Goal: Navigation & Orientation: Find specific page/section

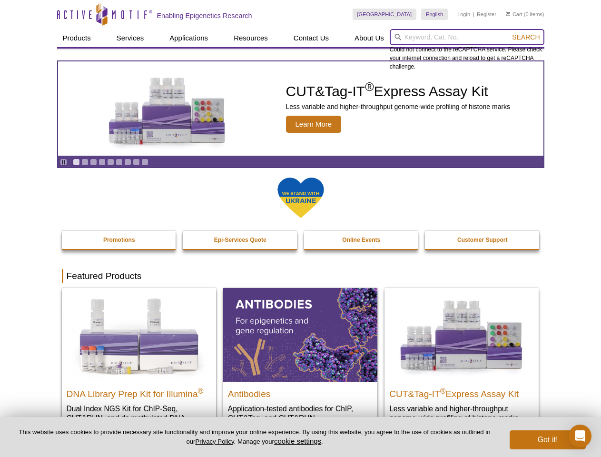
click at [467, 37] on input "search" at bounding box center [467, 37] width 155 height 16
click at [526, 37] on span "Search" at bounding box center [526, 37] width 28 height 8
click at [63, 162] on icon "Pause" at bounding box center [63, 162] width 6 height 6
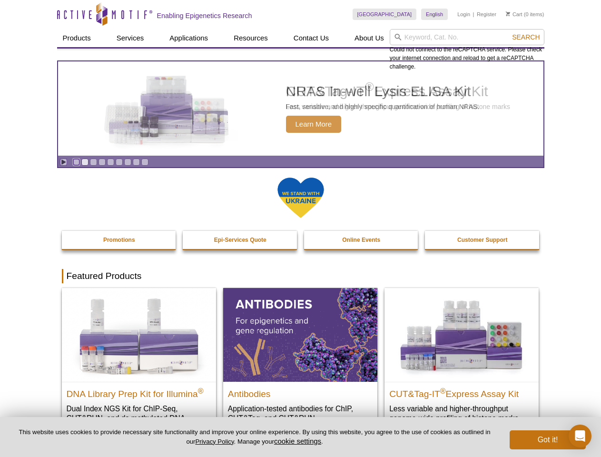
click at [76, 162] on link "Go to slide 1" at bounding box center [76, 162] width 7 height 7
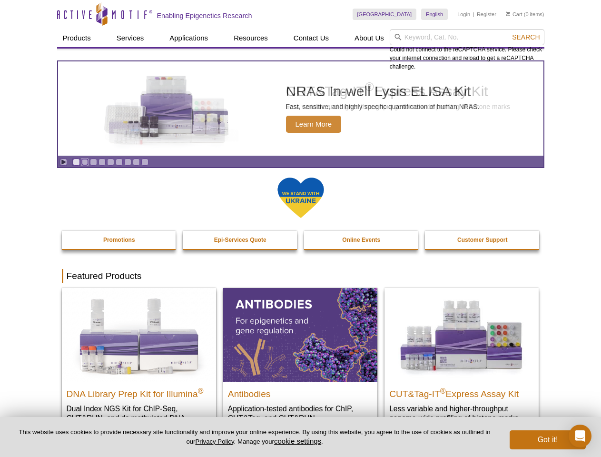
click at [85, 162] on link "Go to slide 2" at bounding box center [84, 162] width 7 height 7
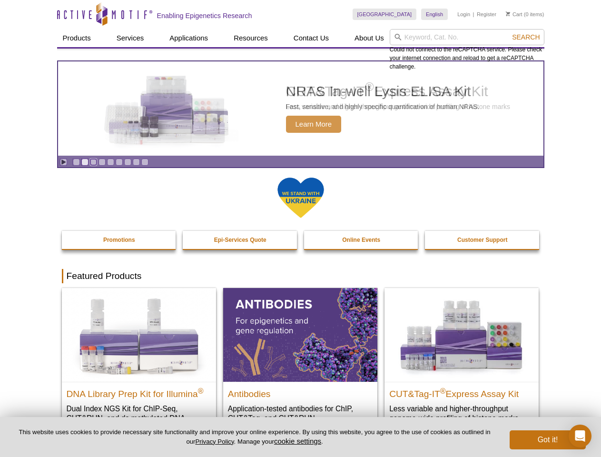
click at [93, 162] on link "Go to slide 3" at bounding box center [93, 162] width 7 height 7
click at [102, 162] on link "Go to slide 4" at bounding box center [102, 162] width 7 height 7
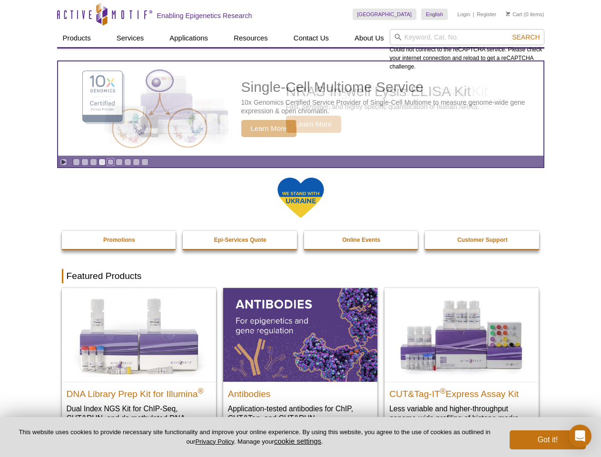
click at [110, 162] on link "Go to slide 5" at bounding box center [110, 162] width 7 height 7
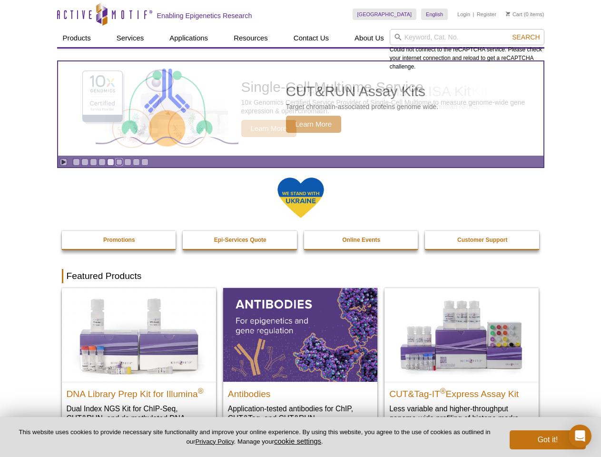
click at [119, 162] on link "Go to slide 6" at bounding box center [119, 162] width 7 height 7
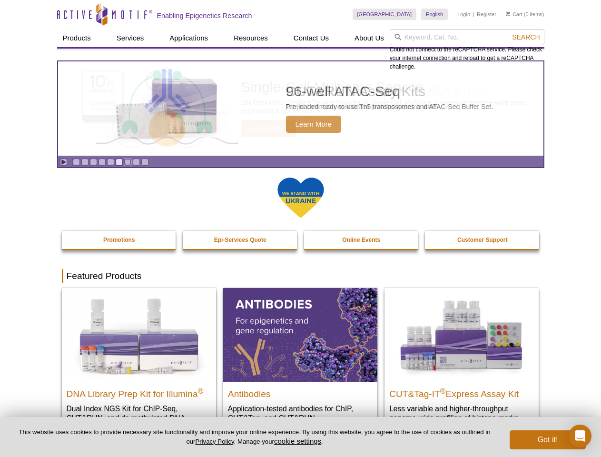
click at [128, 162] on link "Go to slide 7" at bounding box center [127, 162] width 7 height 7
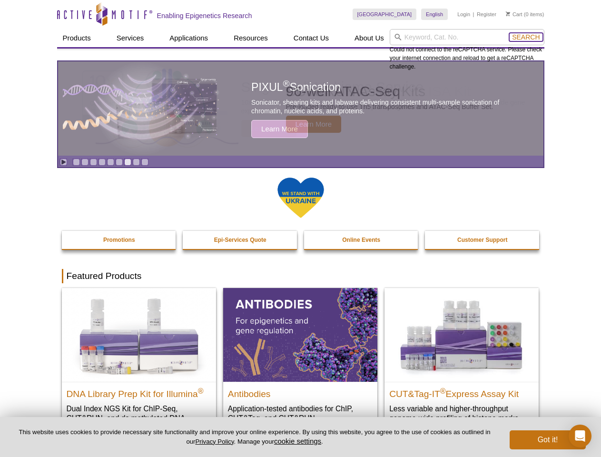
click at [526, 37] on span "Search" at bounding box center [526, 37] width 28 height 8
